Goal: Task Accomplishment & Management: Complete application form

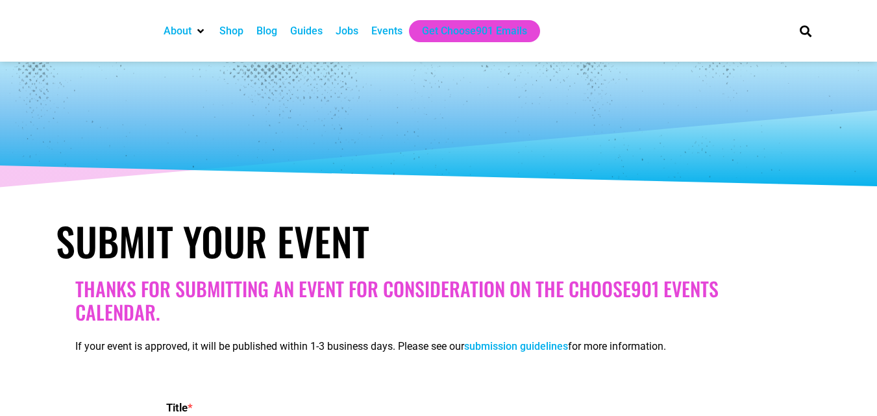
select select
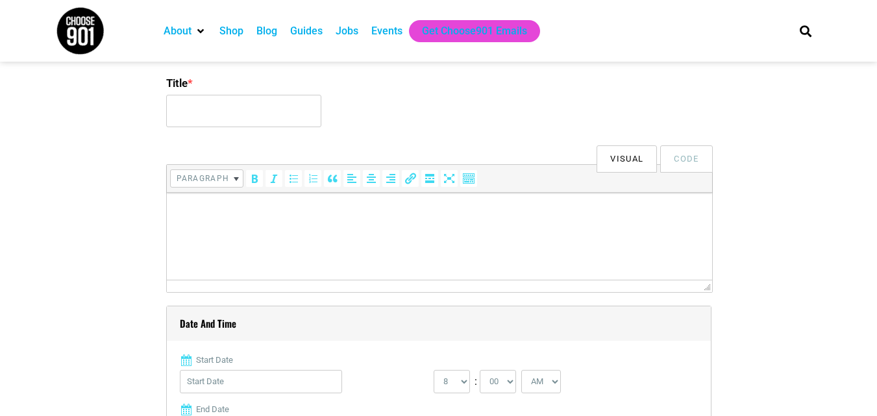
scroll to position [260, 0]
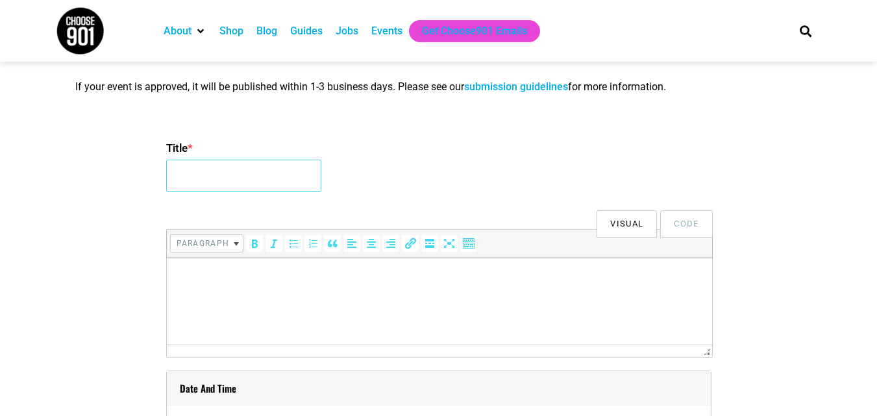
click at [240, 182] on input "Title *" at bounding box center [243, 176] width 155 height 32
type input "International Conference on [MEDICAL_DATA] and Endocrinology 2026"
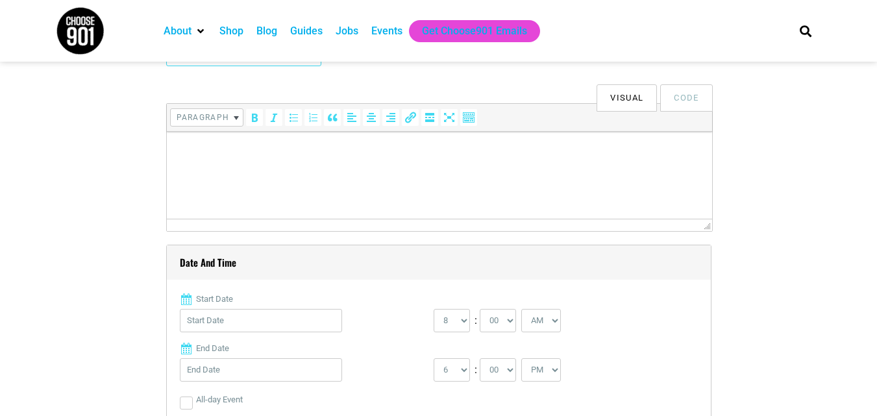
scroll to position [390, 0]
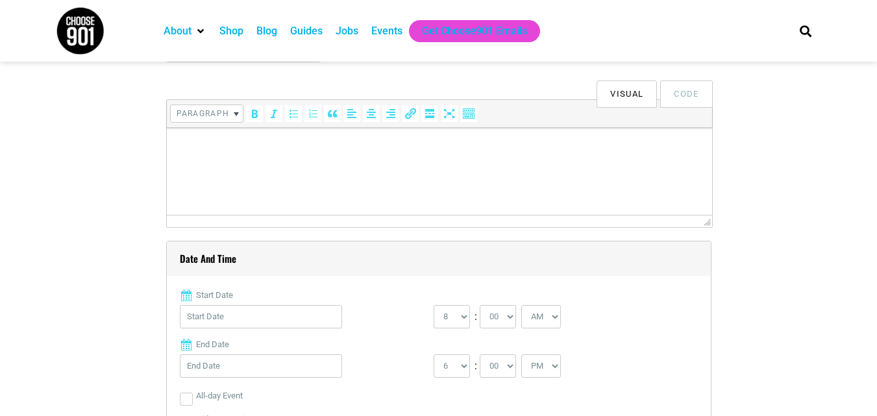
click at [291, 162] on html at bounding box center [438, 146] width 545 height 36
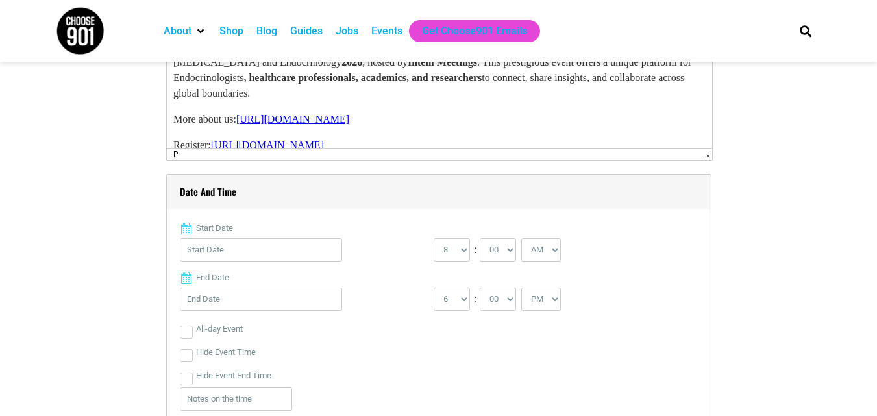
scroll to position [519, 0]
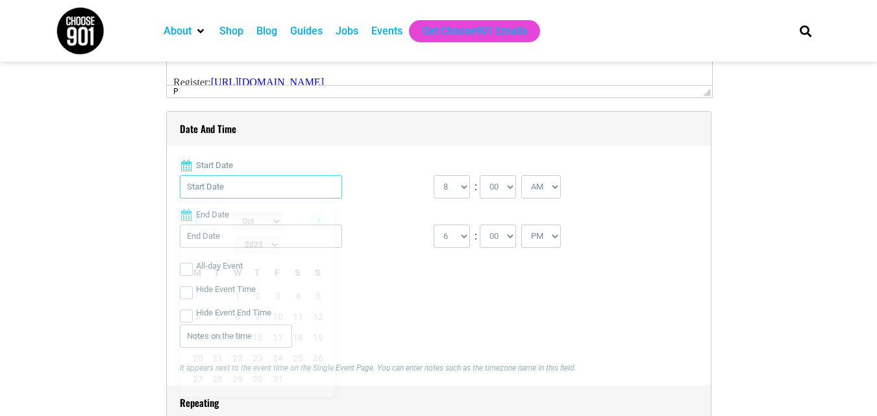
click at [247, 184] on input "Start Date" at bounding box center [261, 186] width 162 height 23
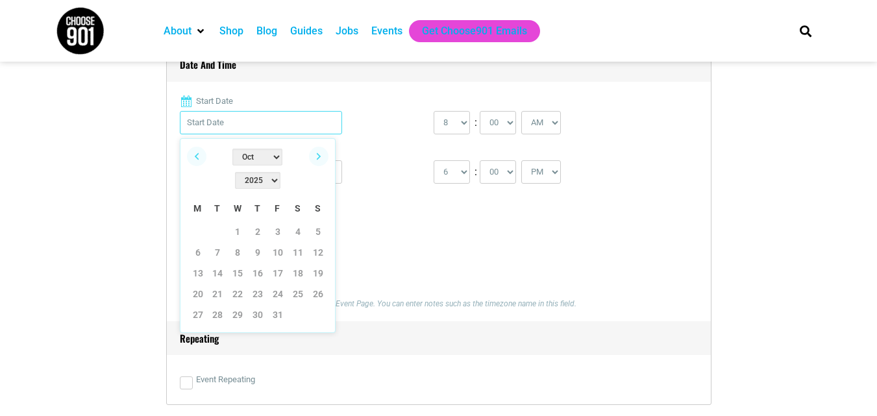
scroll to position [584, 0]
click at [280, 171] on select "2022 2023 2024 2025 2026 2027 2028 2029 2030" at bounding box center [257, 179] width 45 height 17
click at [236, 156] on select "Jan Feb Mar Apr May Jun [DATE] Aug Sep Oct Nov Dec" at bounding box center [257, 156] width 50 height 17
click at [194, 284] on link "20" at bounding box center [197, 293] width 19 height 19
type input "[DATE]"
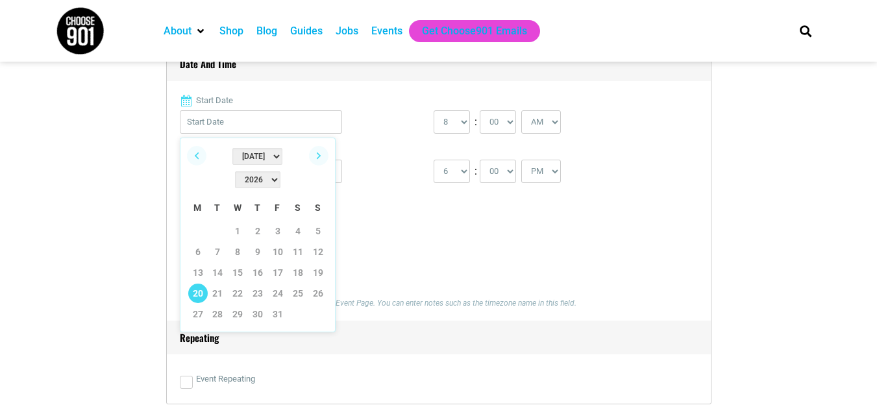
type input "[DATE]"
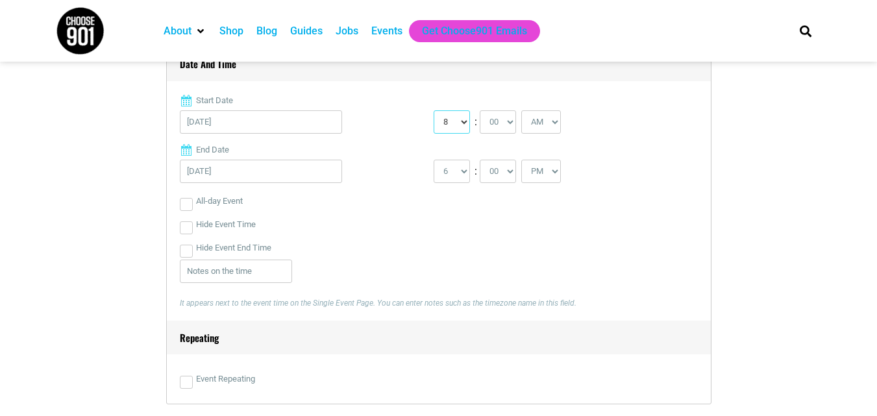
click at [452, 126] on select "0 1 2 3 4 5 6 7 8 9 10 11 12" at bounding box center [452, 121] width 36 height 23
select select "9"
click at [434, 111] on select "0 1 2 3 4 5 6 7 8 9 10 11 12" at bounding box center [452, 121] width 36 height 23
click at [230, 171] on input "[DATE]" at bounding box center [261, 171] width 162 height 23
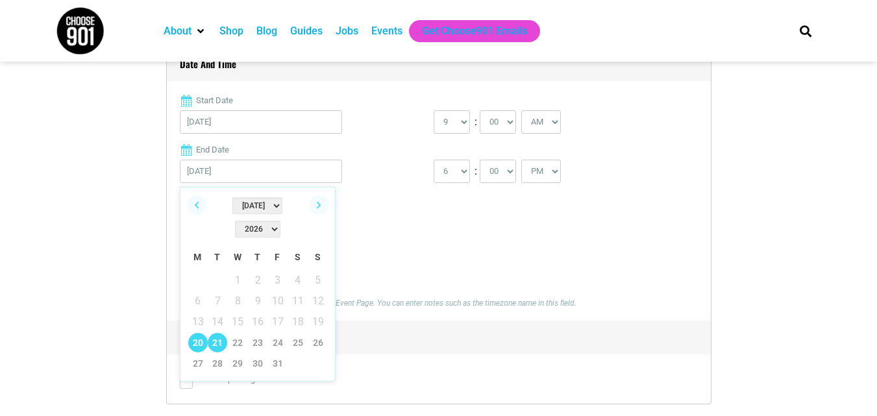
click at [213, 333] on link "21" at bounding box center [217, 342] width 19 height 19
type input "[DATE]"
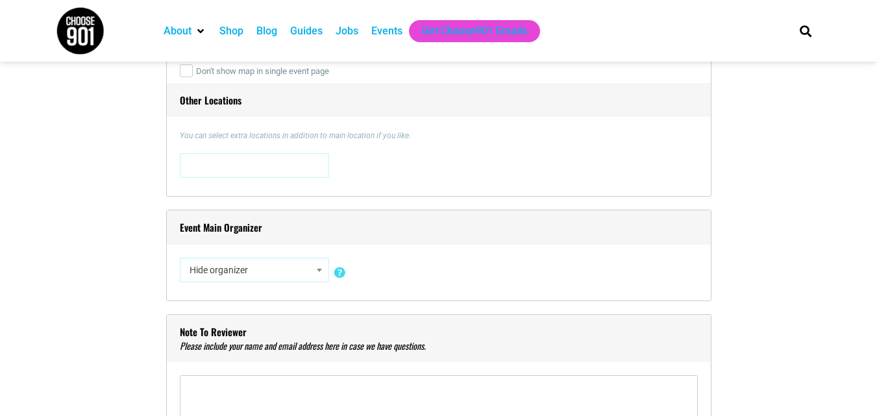
scroll to position [1039, 0]
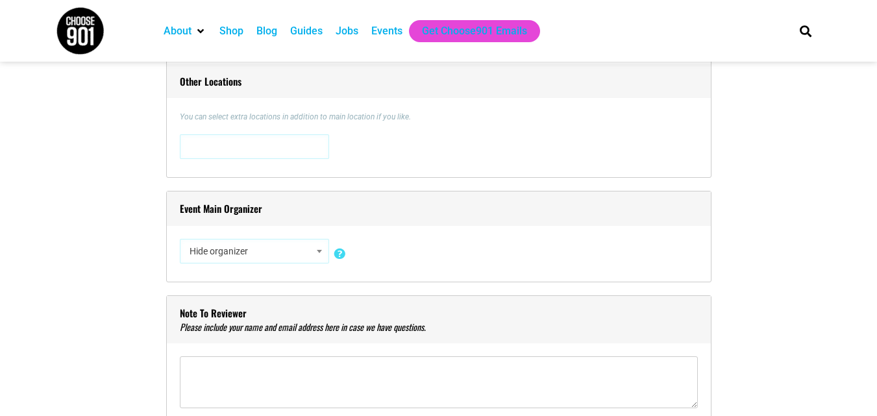
click at [269, 116] on p "You can select extra locations in addition to main location if you like." at bounding box center [439, 117] width 518 height 12
click at [273, 129] on div "You can select extra locations in addition to main location if you like. [STREE…" at bounding box center [439, 137] width 518 height 53
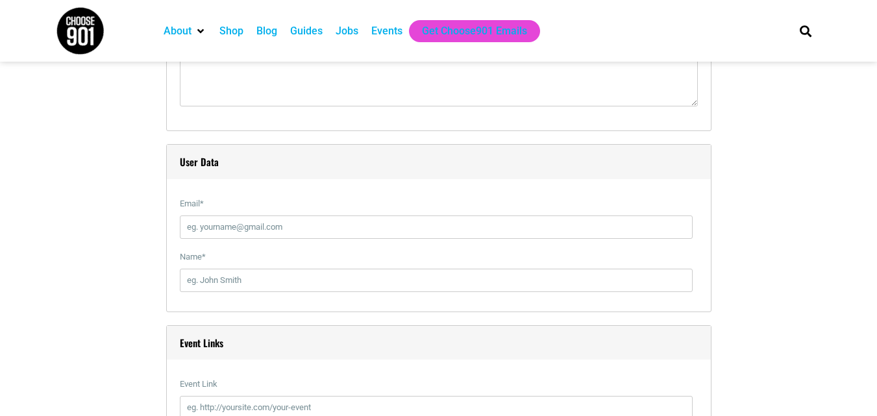
scroll to position [1363, 0]
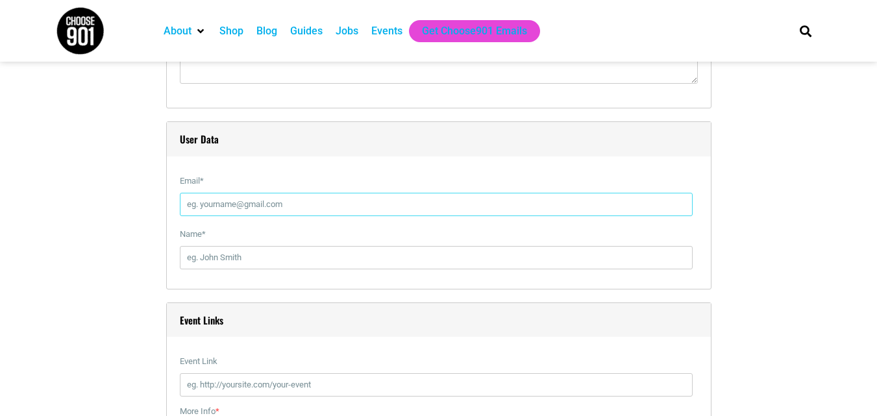
click at [264, 197] on input "Email *" at bounding box center [436, 204] width 513 height 23
type input "[MEDICAL_DATA][EMAIL_ADDRESS][DOMAIN_NAME]"
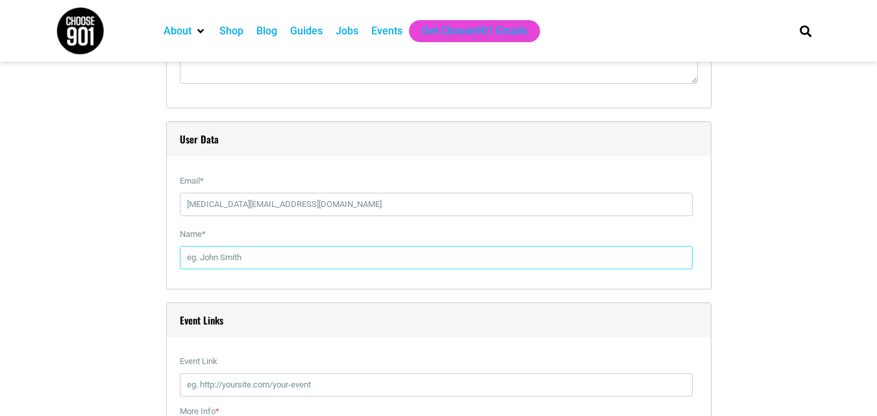
click at [234, 258] on input "Name *" at bounding box center [436, 257] width 513 height 23
type input "[DATE][PERSON_NAME]"
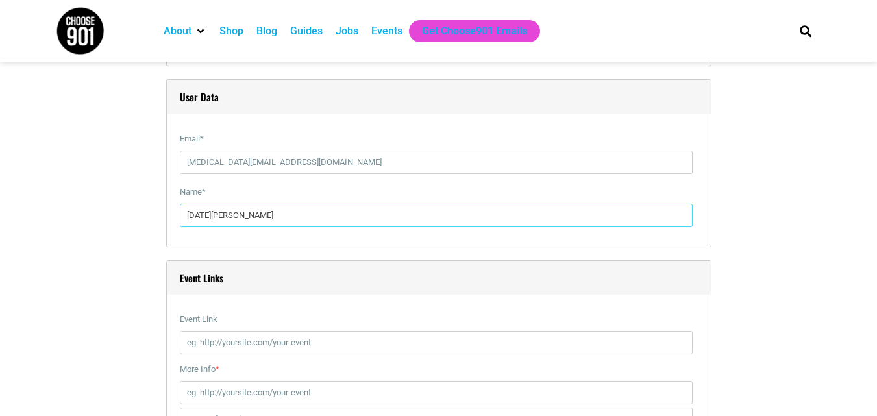
scroll to position [1428, 0]
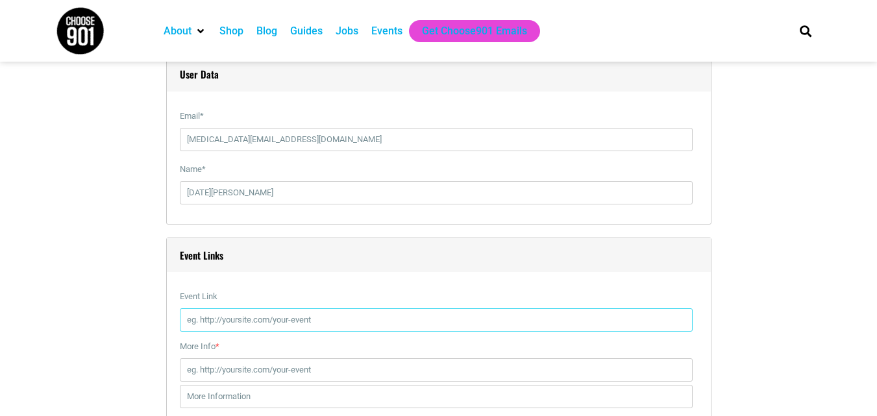
click at [217, 323] on input "Event Link" at bounding box center [436, 319] width 513 height 23
type input "[URL][DOMAIN_NAME]"
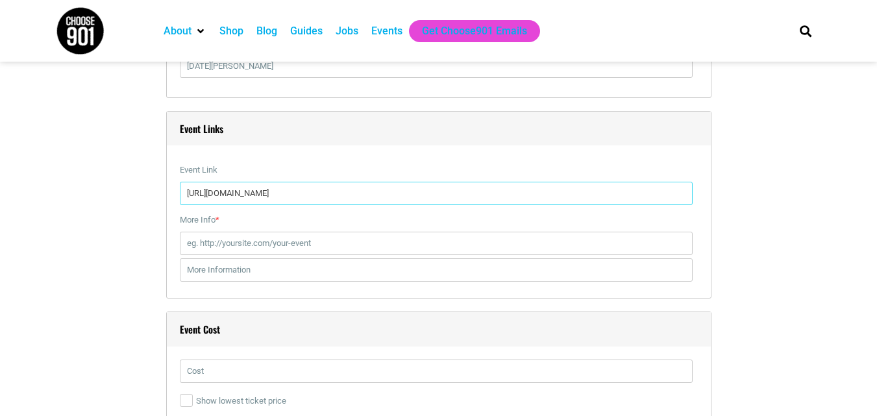
scroll to position [1558, 0]
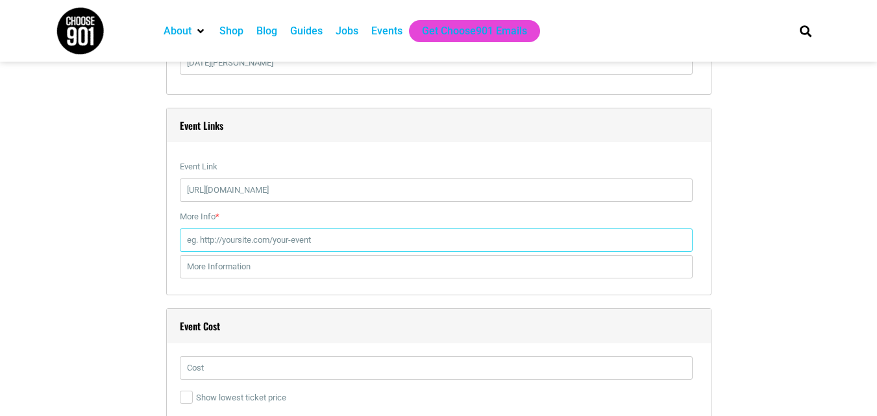
click at [234, 251] on input "More Info *" at bounding box center [436, 240] width 513 height 23
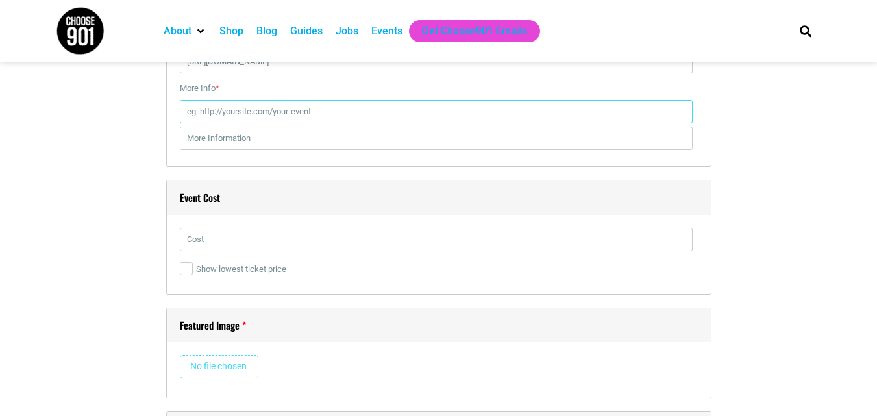
scroll to position [1688, 0]
click at [224, 114] on input "More Info *" at bounding box center [436, 110] width 513 height 23
paste input "[URL][DOMAIN_NAME]"
type input "[URL][DOMAIN_NAME]"
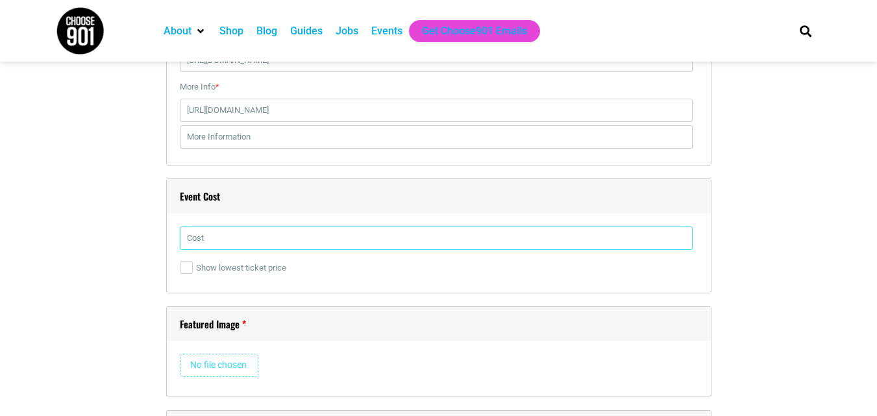
click at [224, 242] on input "text" at bounding box center [436, 238] width 513 height 23
click at [240, 241] on input "text" at bounding box center [436, 238] width 513 height 23
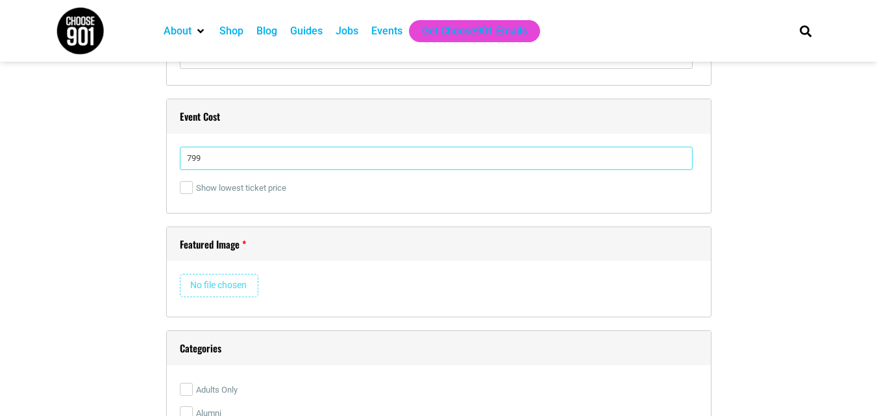
scroll to position [1883, 0]
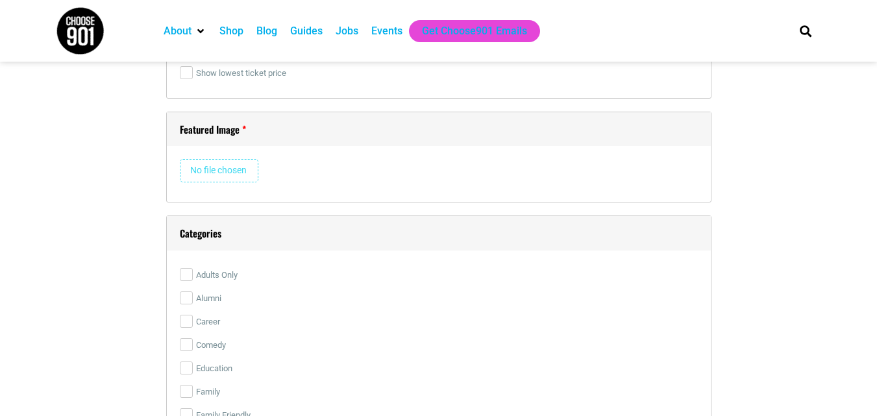
type input "799"
click at [221, 174] on input "file" at bounding box center [219, 170] width 79 height 23
type input "C:\fakepath\[GEOGRAPHIC_DATA], [GEOGRAPHIC_DATA] (1).jpg"
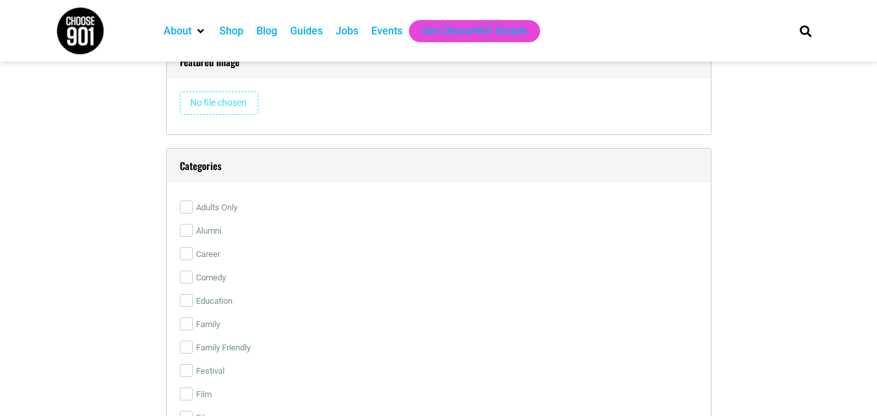
scroll to position [2013, 0]
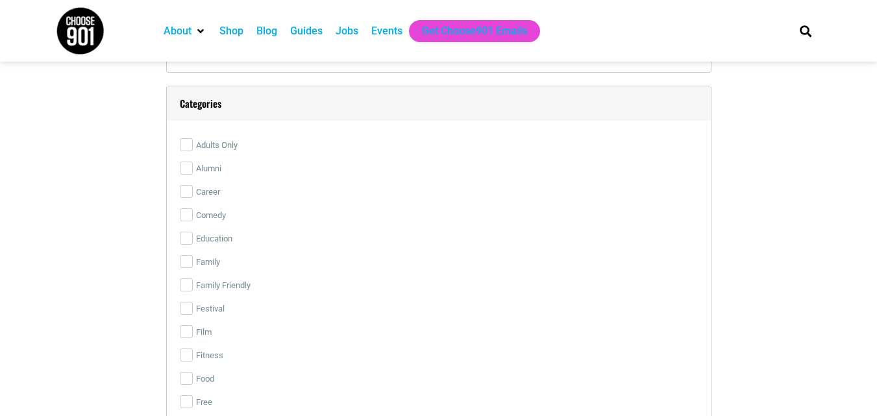
click at [193, 167] on label "Alumni" at bounding box center [439, 168] width 518 height 23
click at [193, 167] on input "Alumni" at bounding box center [186, 168] width 13 height 13
checkbox input "true"
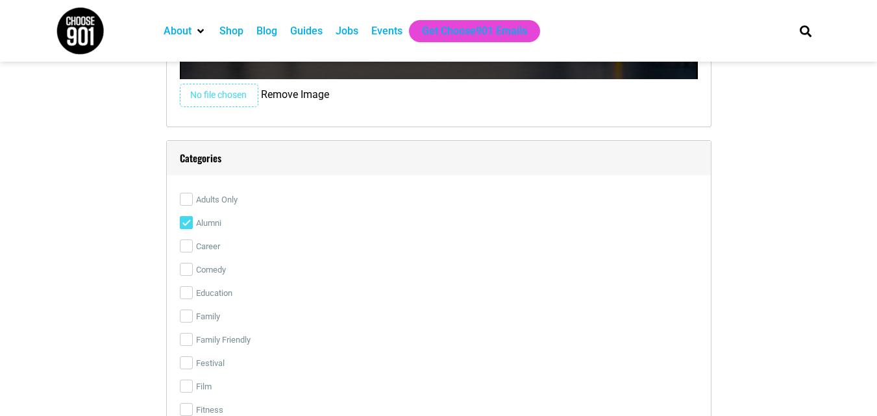
scroll to position [2272, 0]
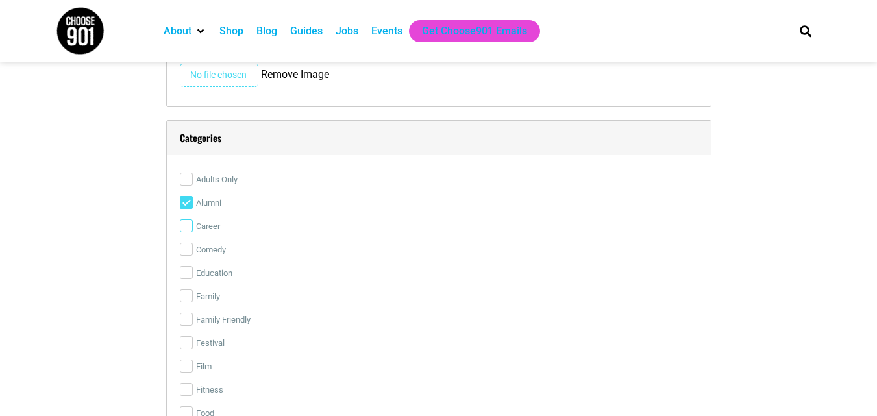
click at [188, 230] on input "Career" at bounding box center [186, 225] width 13 height 13
checkbox input "true"
click at [185, 276] on input "Education" at bounding box center [186, 272] width 13 height 13
checkbox input "true"
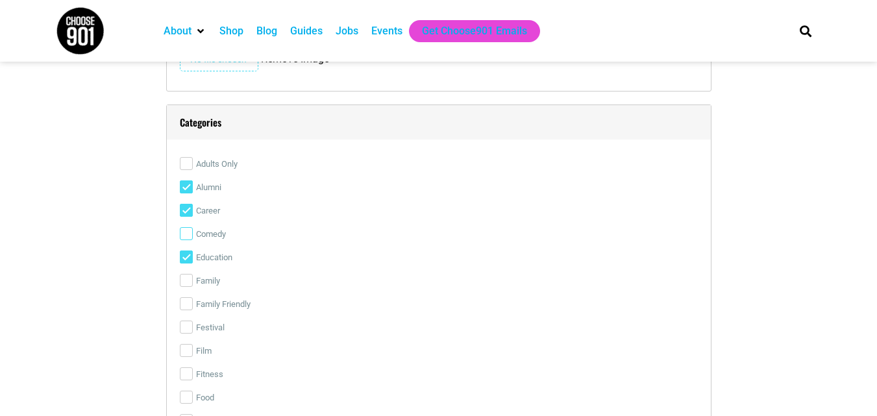
scroll to position [2402, 0]
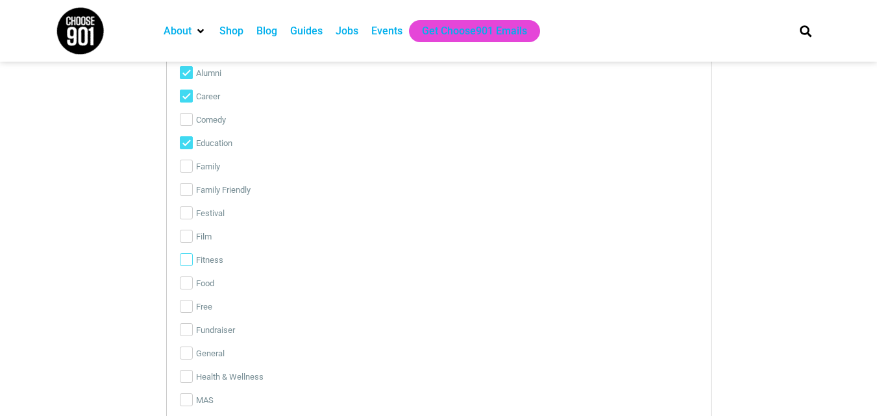
click at [188, 256] on input "Fitness" at bounding box center [186, 259] width 13 height 13
checkbox input "true"
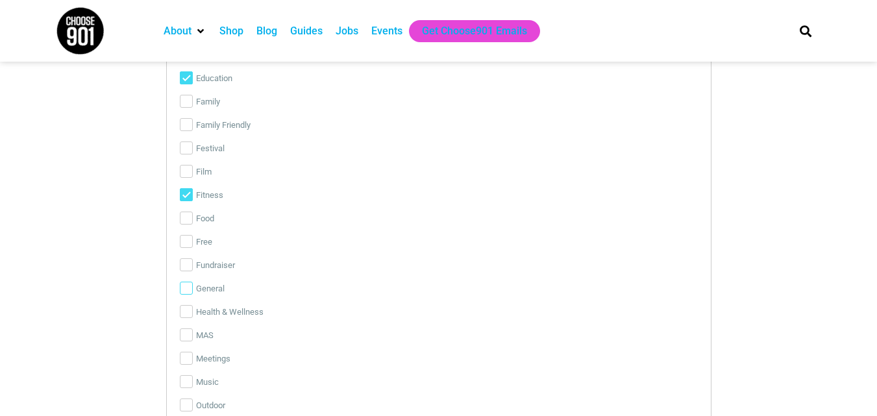
click at [183, 291] on input "General" at bounding box center [186, 288] width 13 height 13
checkbox input "true"
click at [185, 315] on input "Health & Wellness" at bounding box center [186, 311] width 13 height 13
checkbox input "true"
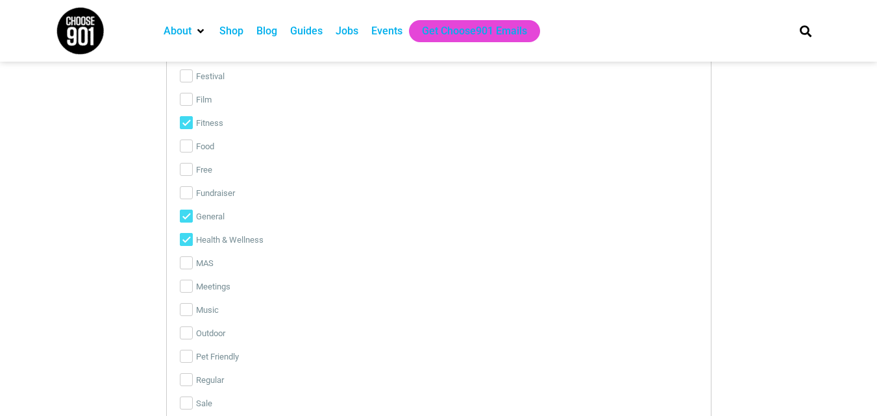
scroll to position [2662, 0]
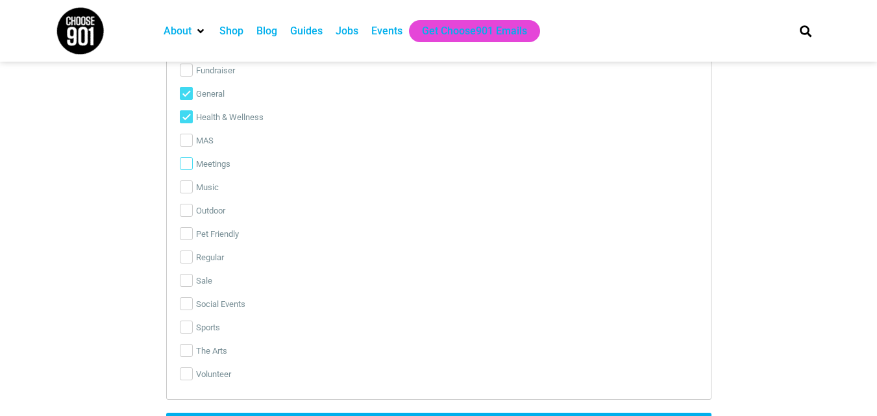
click at [186, 168] on input "Meetings" at bounding box center [186, 163] width 13 height 13
checkbox input "true"
click at [185, 235] on input "Pet Friendly" at bounding box center [186, 233] width 13 height 13
checkbox input "true"
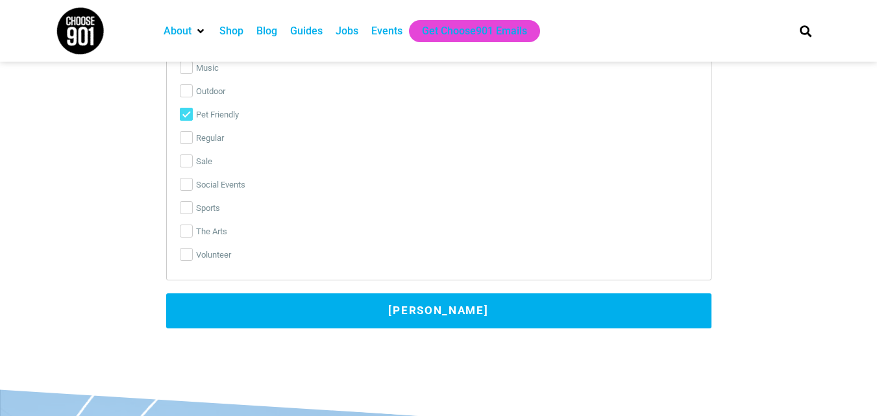
scroll to position [2856, 0]
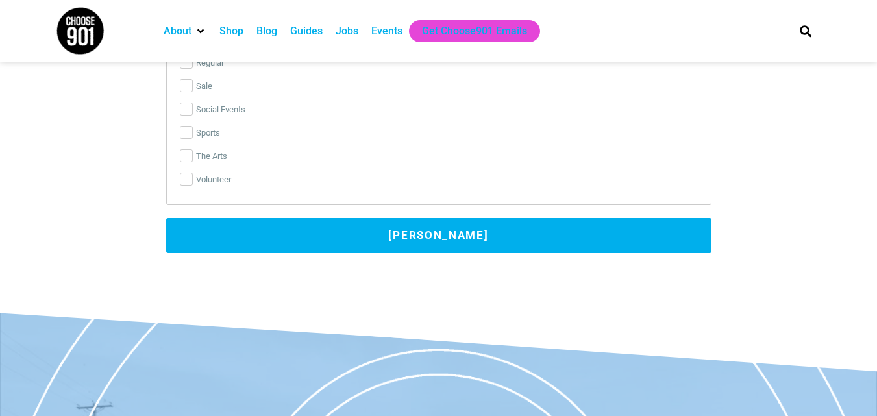
click at [350, 243] on button "[PERSON_NAME]" at bounding box center [438, 235] width 545 height 35
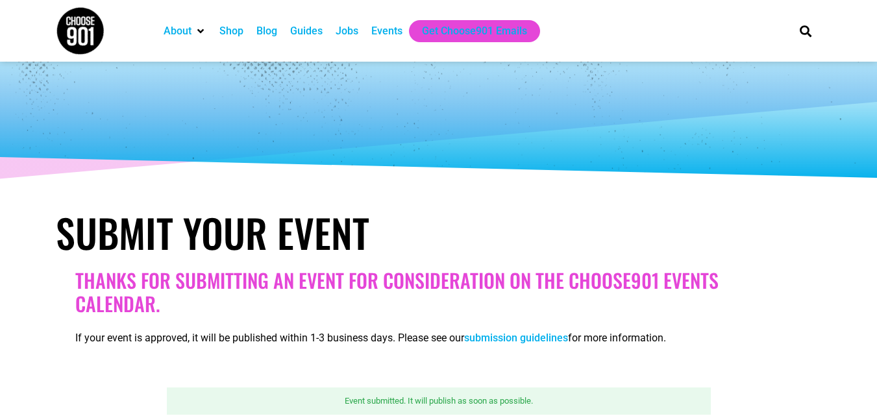
scroll to position [7, 0]
